Goal: Information Seeking & Learning: Learn about a topic

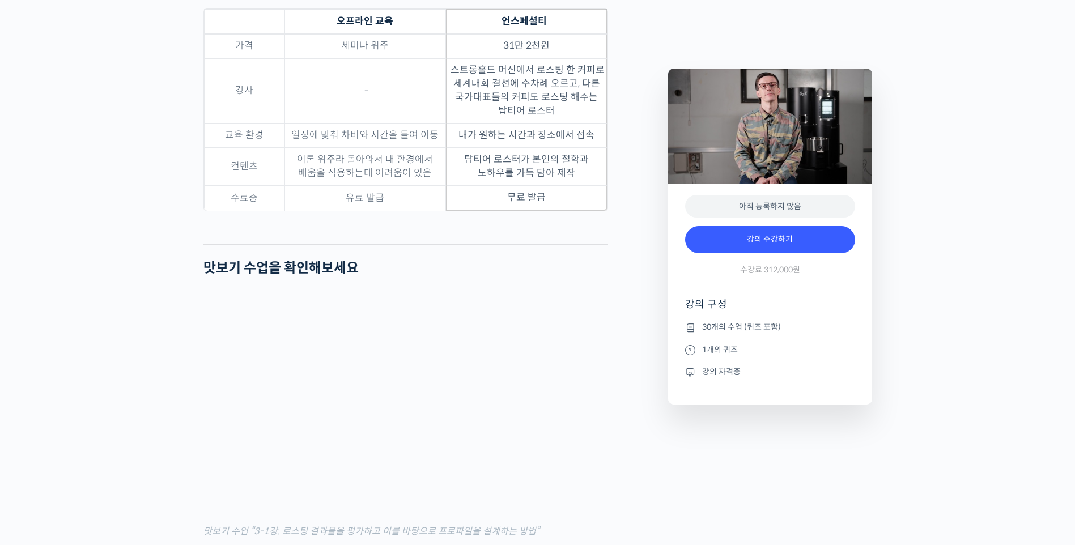
scroll to position [3657, 0]
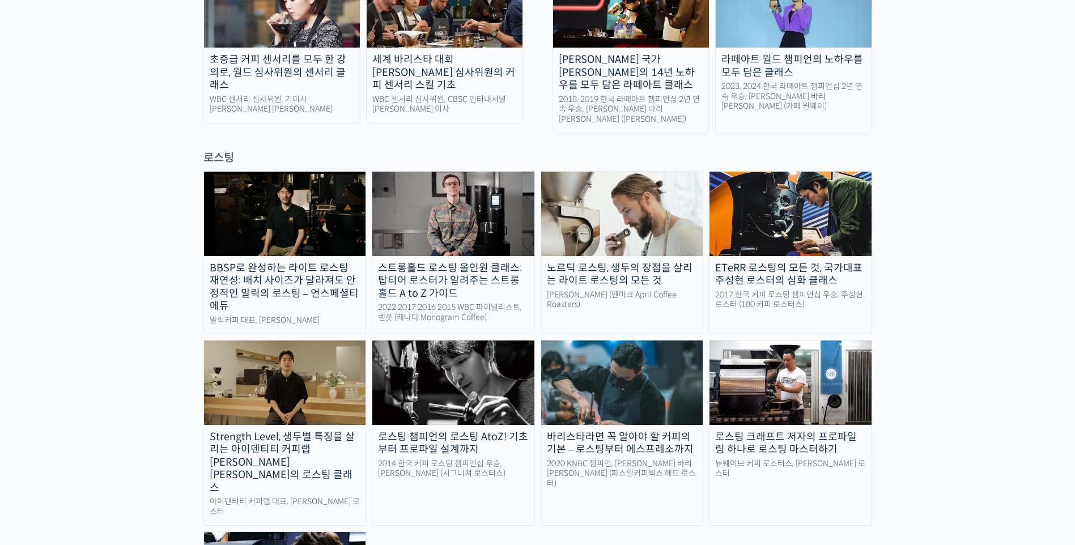
scroll to position [964, 0]
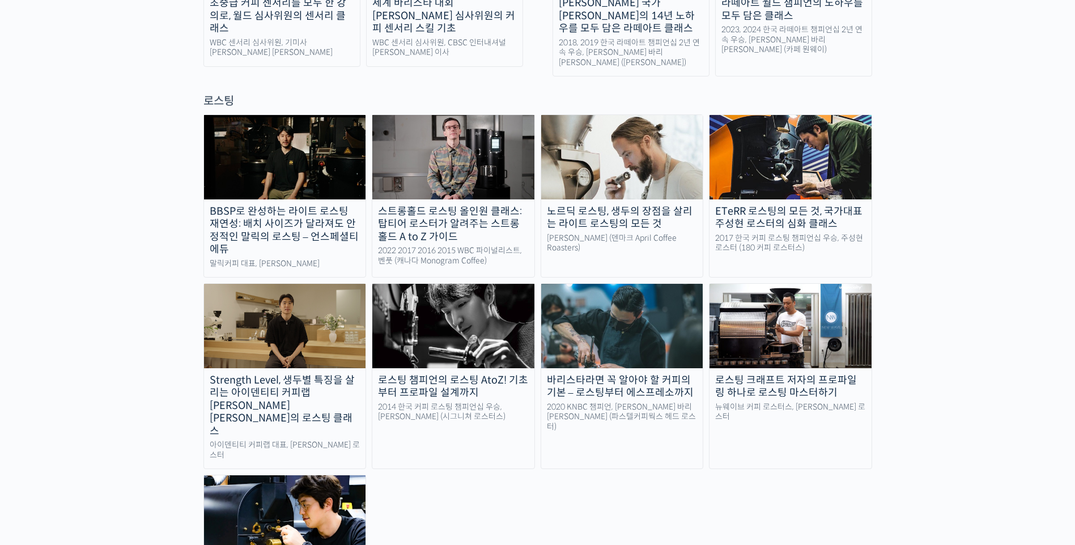
click at [470, 374] on div "로스팅 챔피언의 로스팅 AtoZ! 기초부터 프로파일 설계까지" at bounding box center [453, 387] width 162 height 26
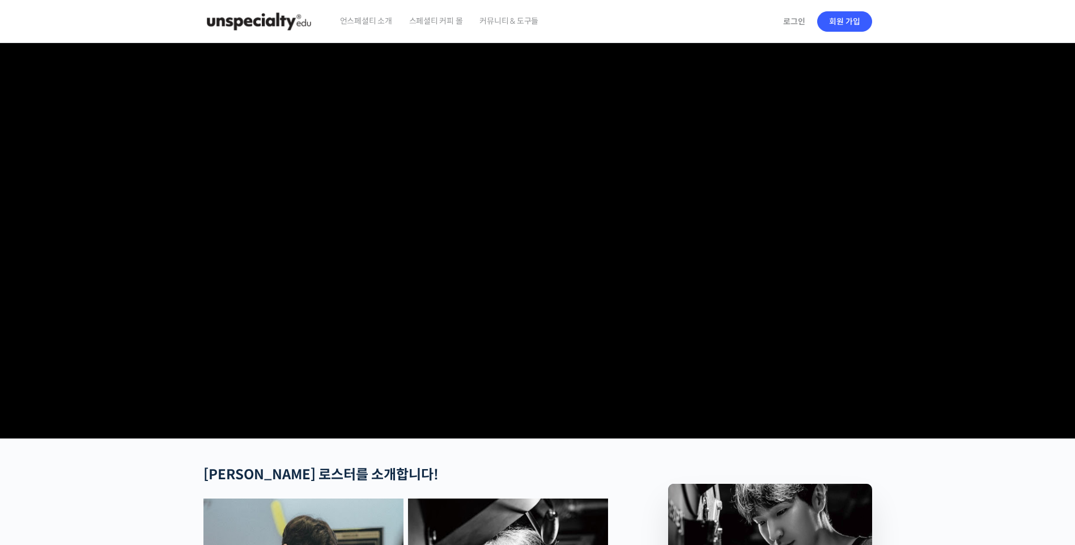
checkbox input "true"
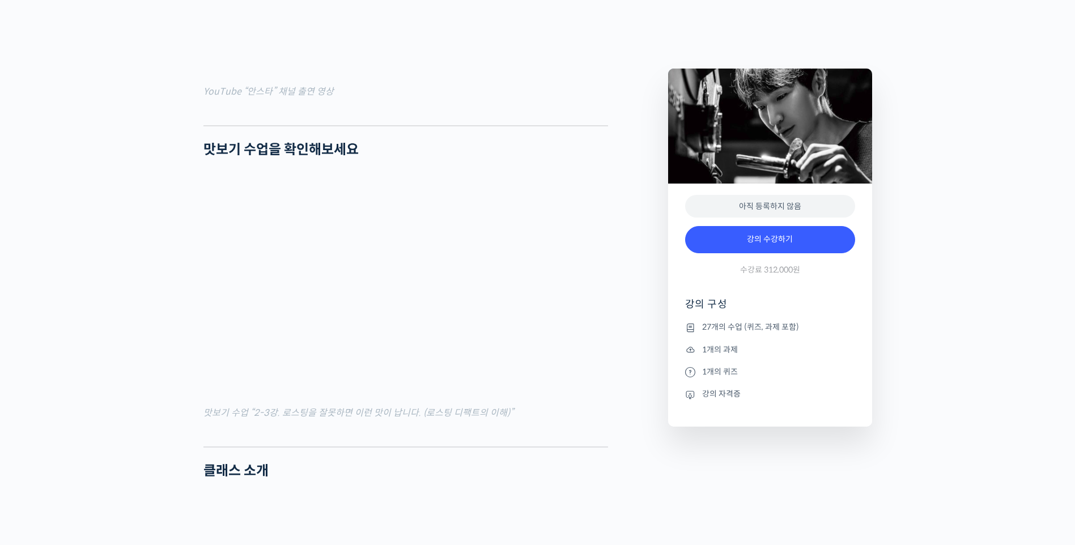
scroll to position [1134, 0]
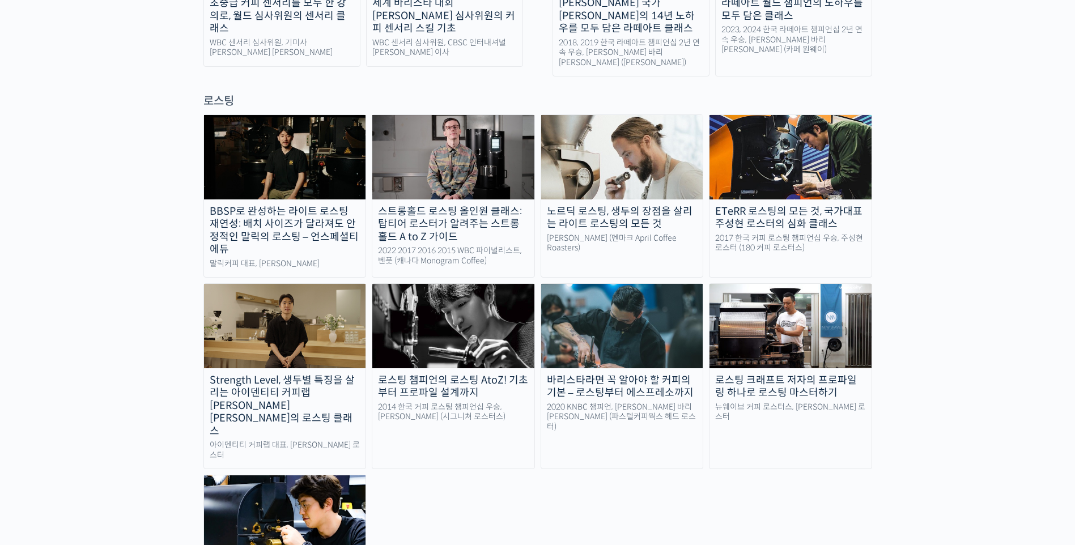
click at [308, 476] on img at bounding box center [285, 518] width 162 height 84
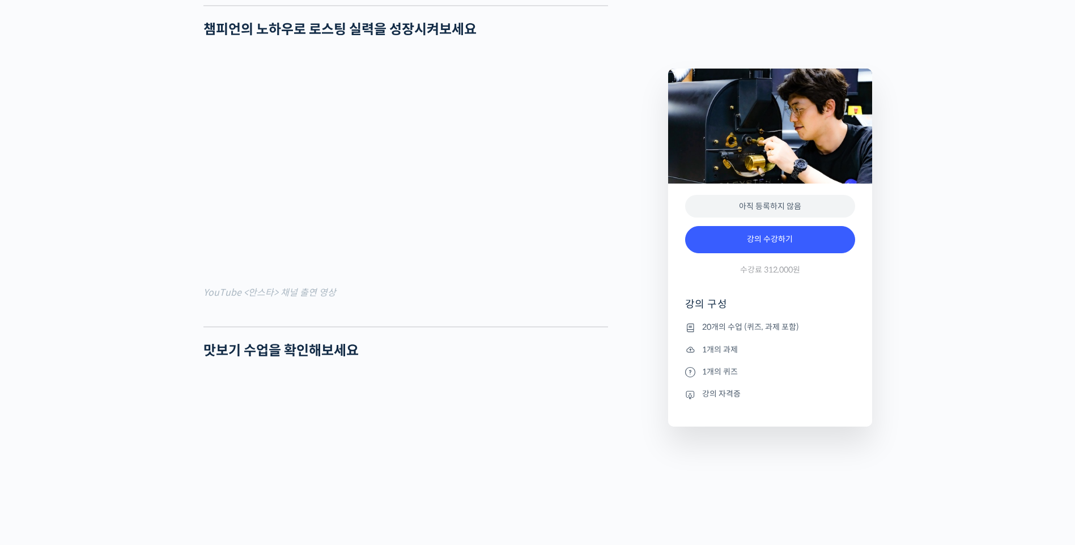
scroll to position [1077, 0]
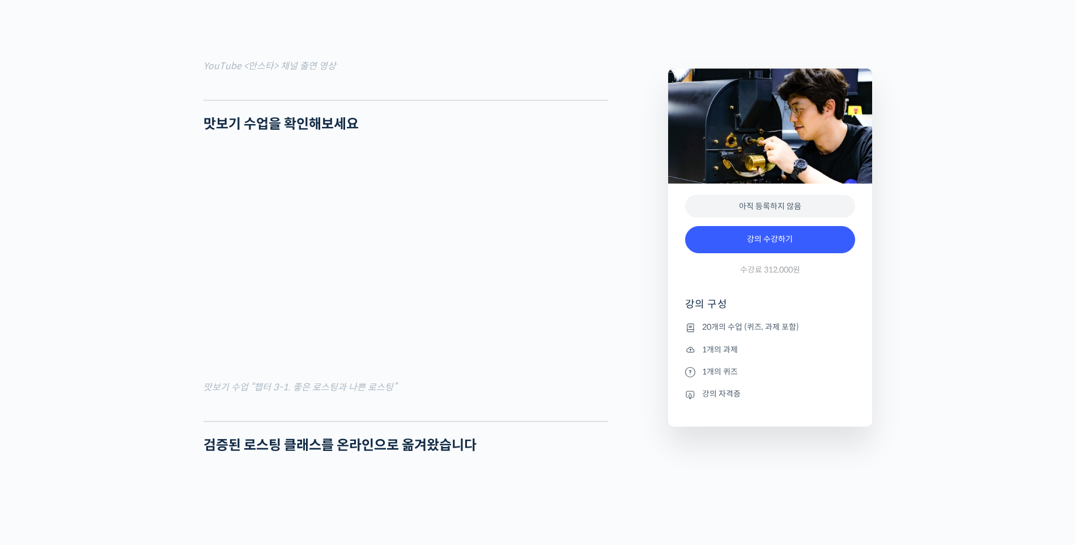
drag, startPoint x: 68, startPoint y: 120, endPoint x: 85, endPoint y: 135, distance: 22.9
drag, startPoint x: 435, startPoint y: 192, endPoint x: 558, endPoint y: 459, distance: 294.7
click at [563, 421] on div at bounding box center [405, 412] width 405 height 17
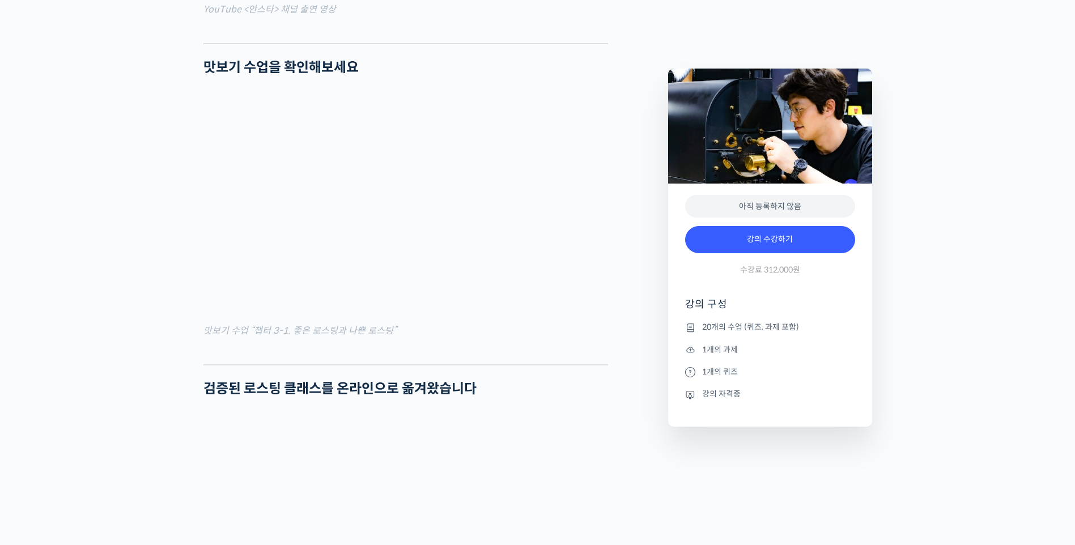
click at [434, 364] on div at bounding box center [405, 355] width 405 height 17
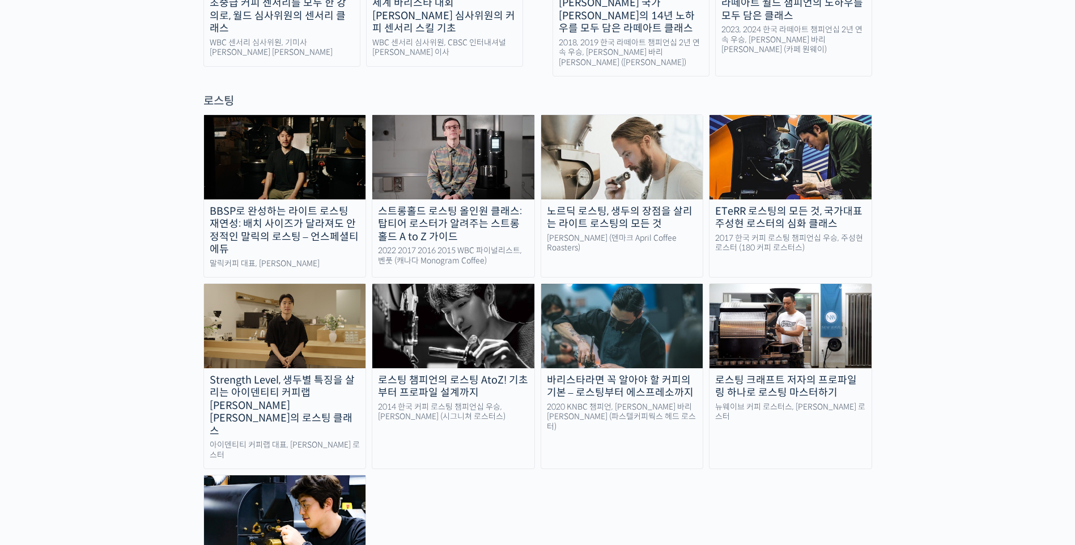
click at [768, 374] on div "로스팅 크래프트 저자의 프로파일링 하나로 로스팅 마스터하기" at bounding box center [791, 387] width 162 height 26
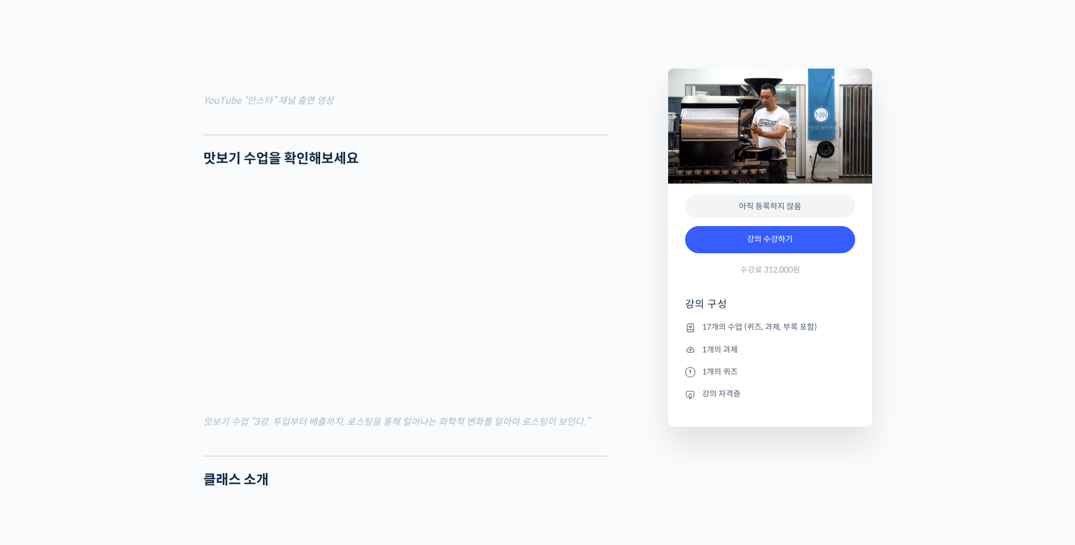
scroll to position [1247, 0]
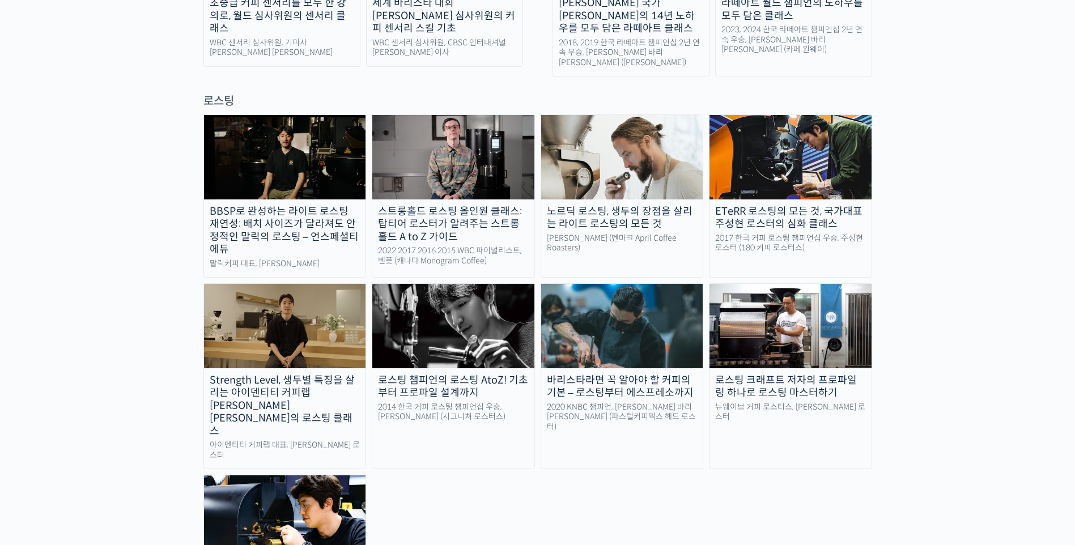
click at [321, 205] on div "BBSP로 완성하는 라이트 로스팅 재연성: 배치 사이즈가 달라져도 안정적인 말릭의 로스팅 – 언스페셜티 에듀" at bounding box center [285, 230] width 162 height 51
click at [781, 205] on div "ETeRR 로스팅의 모든 것, 국가대표 주성현 로스터의 심화 클래스" at bounding box center [791, 218] width 162 height 26
click at [772, 205] on div "ETeRR 로스팅의 모든 것, 국가대표 주성현 로스터의 심화 클래스" at bounding box center [791, 218] width 162 height 26
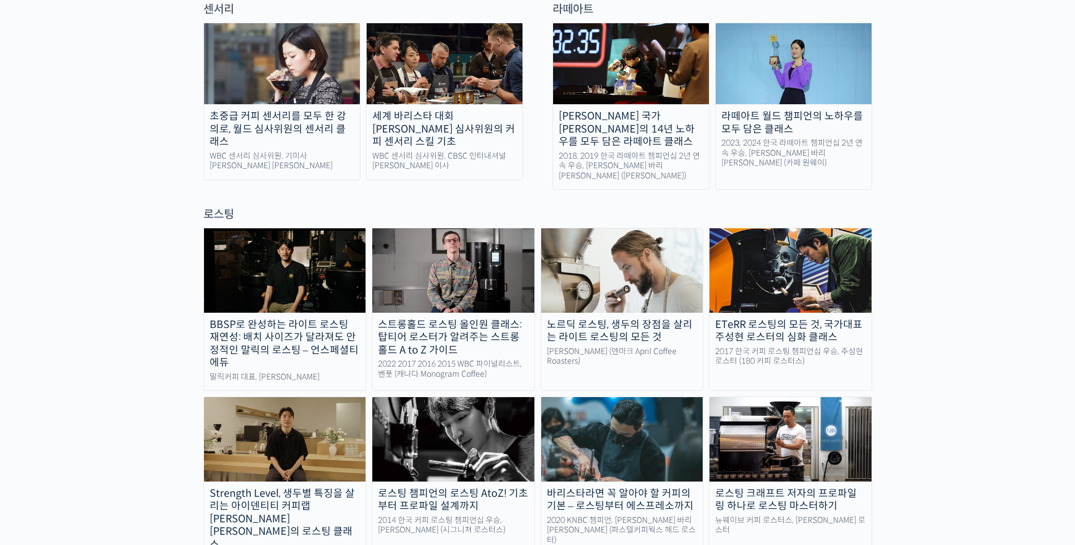
scroll to position [907, 0]
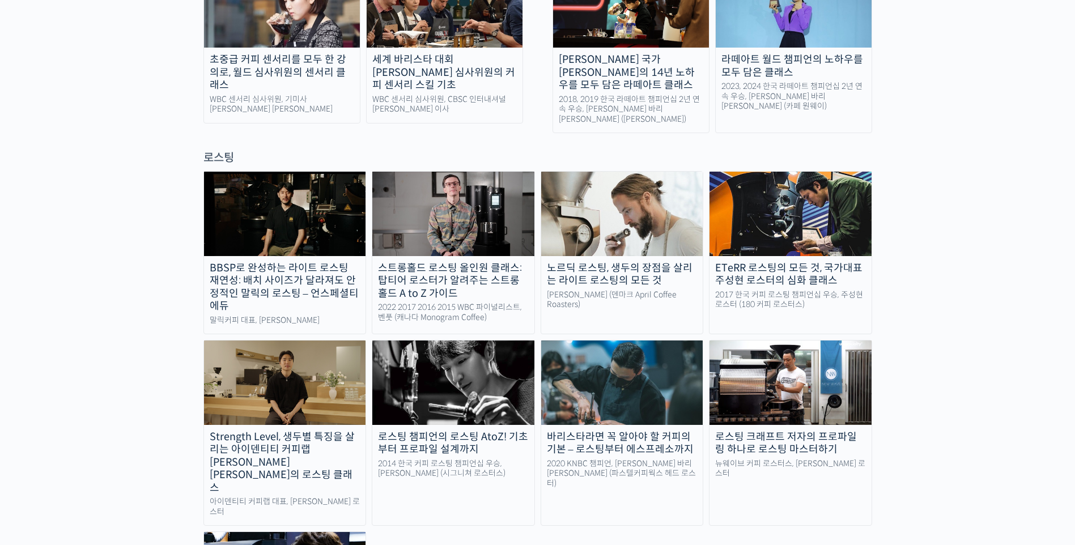
click at [485, 262] on div "스트롱홀드 로스팅 올인원 클래스: 탑티어 로스터가 알려주는 스트롱홀드 A to Z 가이드" at bounding box center [453, 281] width 162 height 39
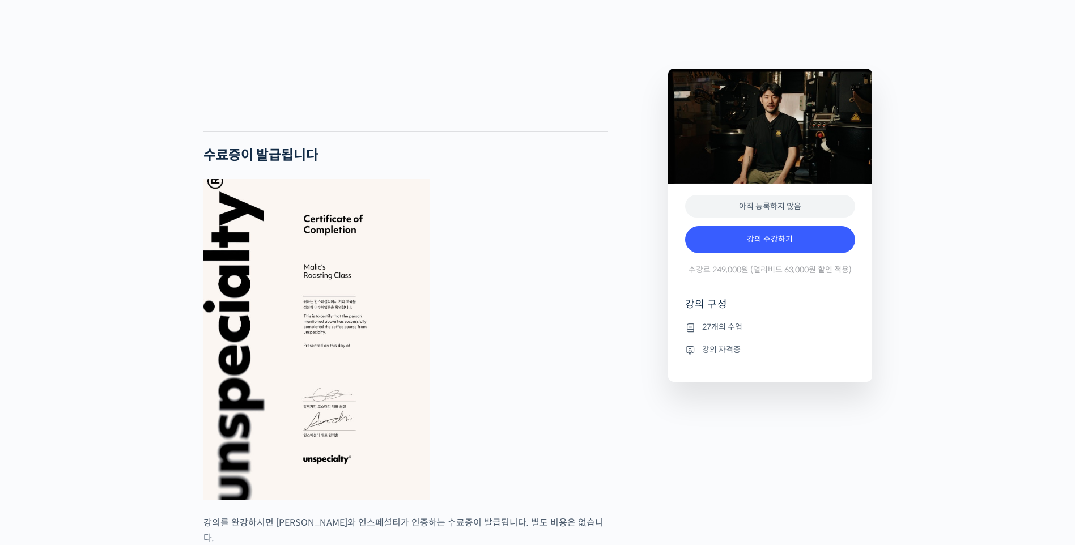
scroll to position [2891, 0]
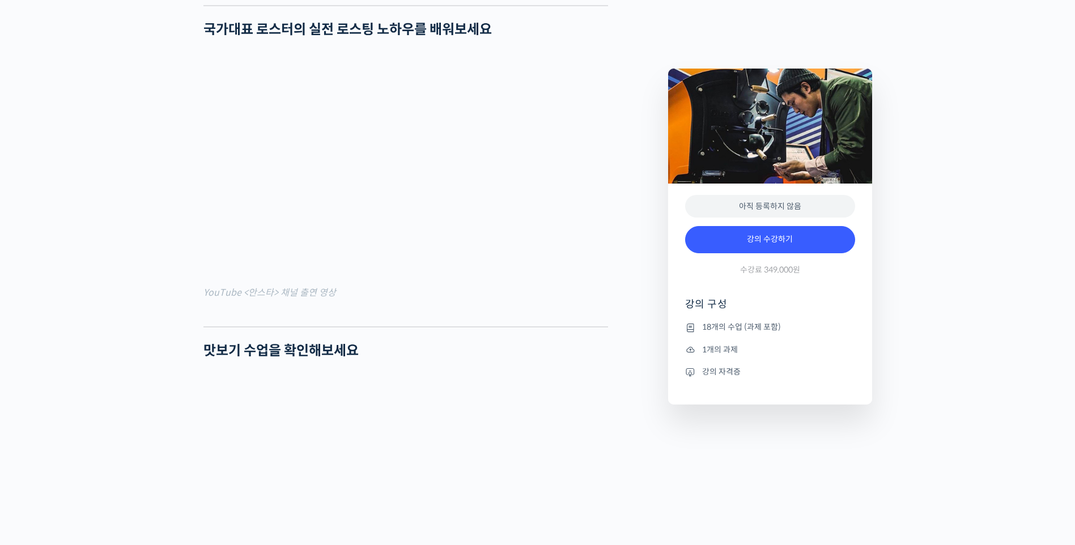
scroll to position [1077, 0]
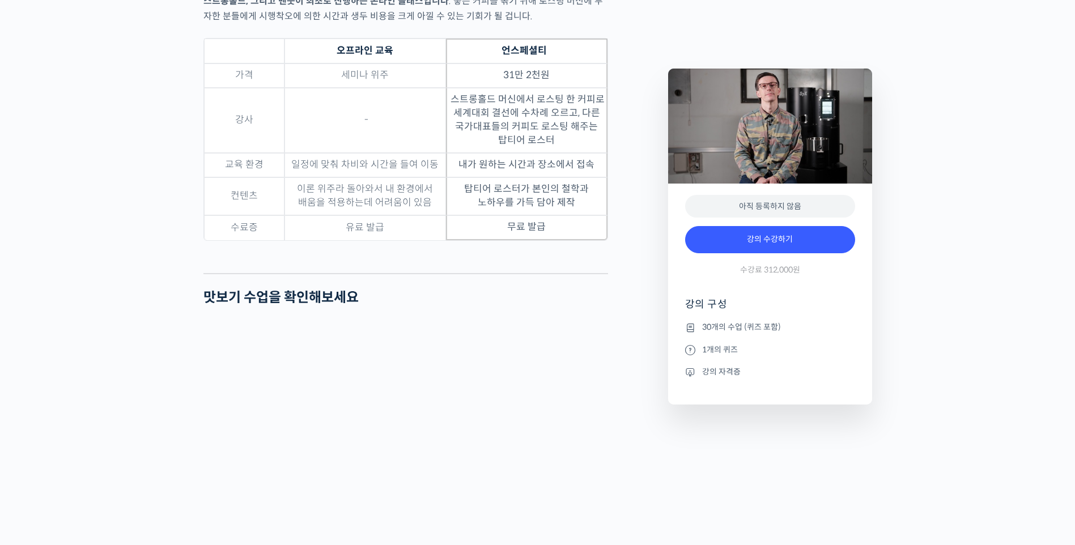
scroll to position [3685, 0]
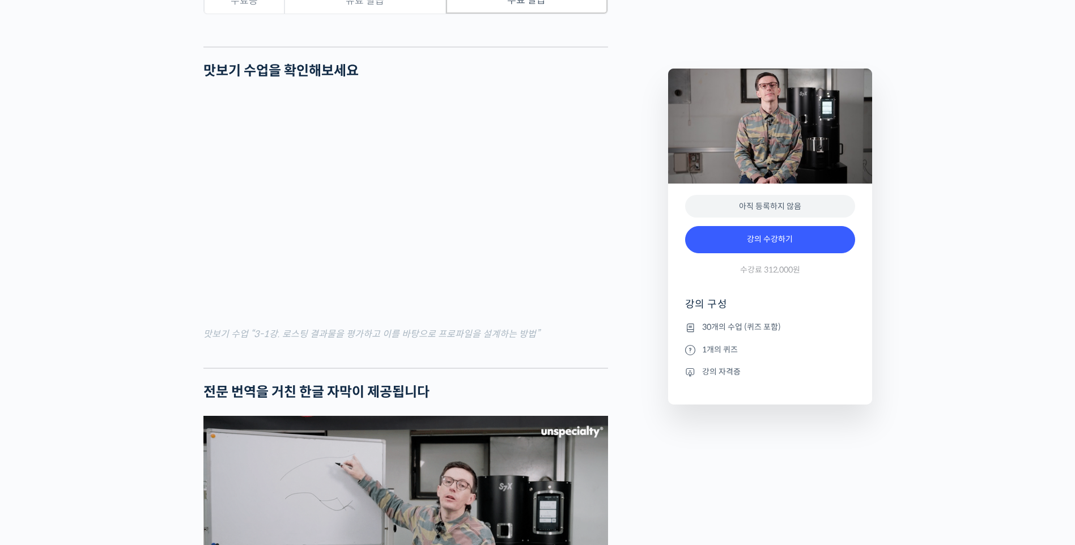
click at [370, 340] on mark "맛보기 수업 “3-1강. 로스팅 결과물을 평가하고 이를 바탕으로 프로파일을 설계하는 방법”" at bounding box center [371, 334] width 336 height 12
